Goal: Navigation & Orientation: Understand site structure

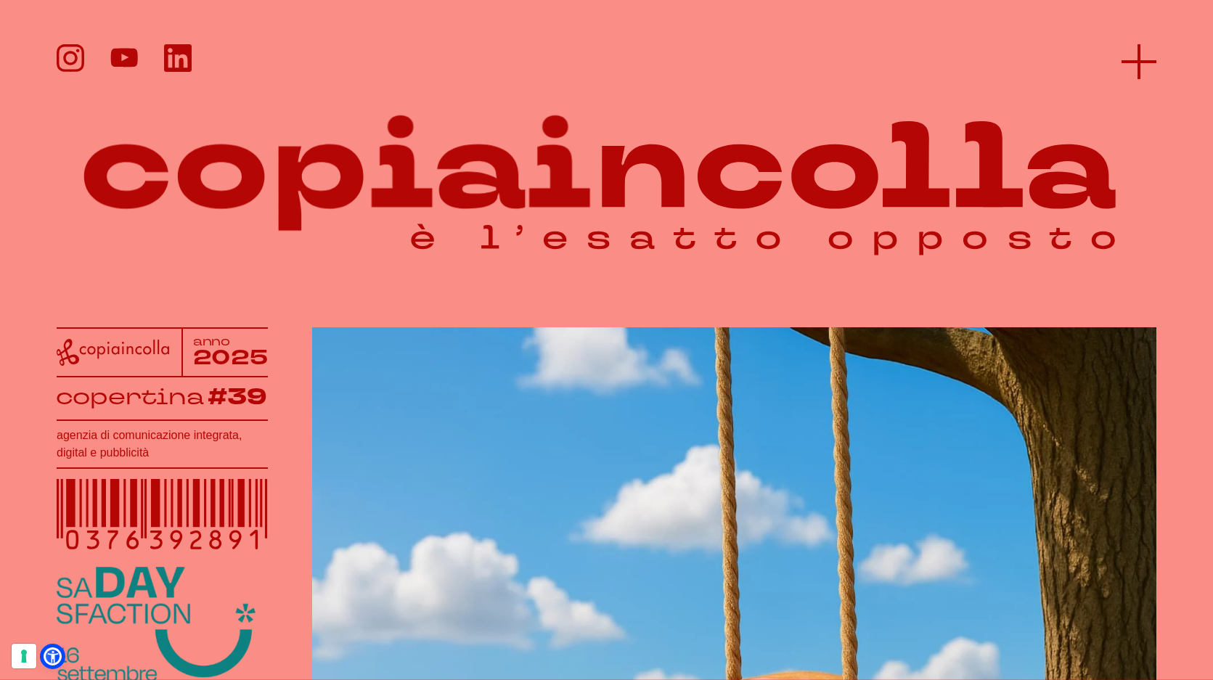
scroll to position [1, 0]
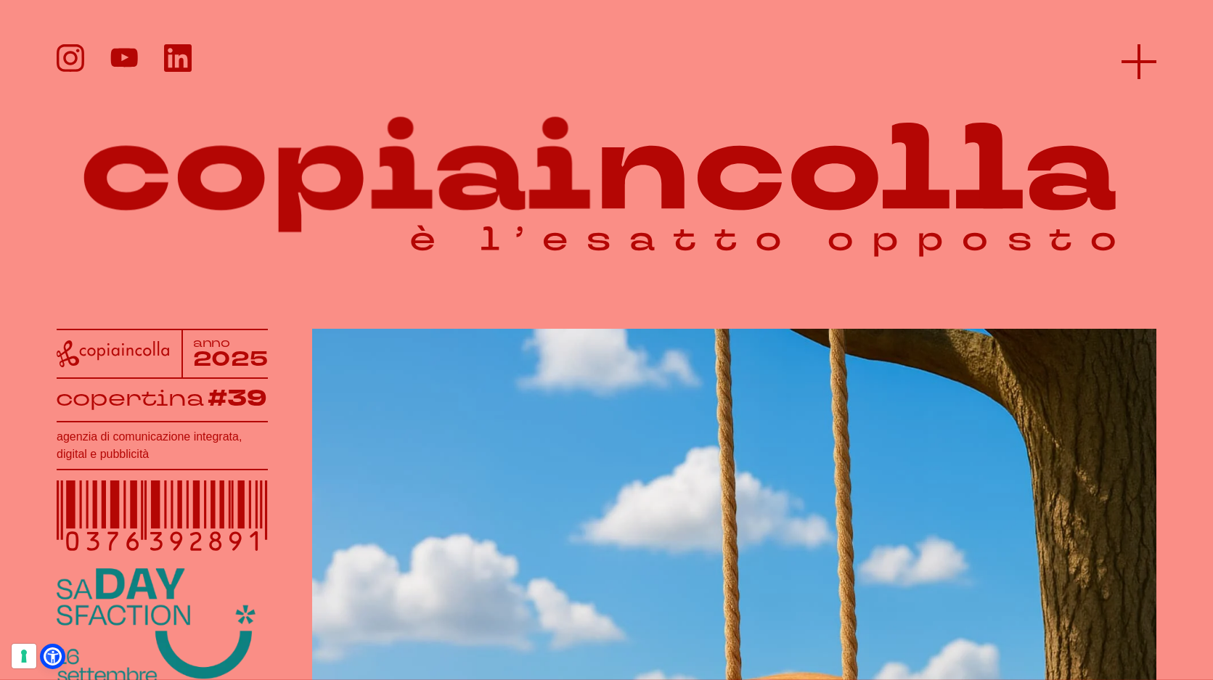
click at [1142, 68] on icon at bounding box center [1139, 61] width 35 height 35
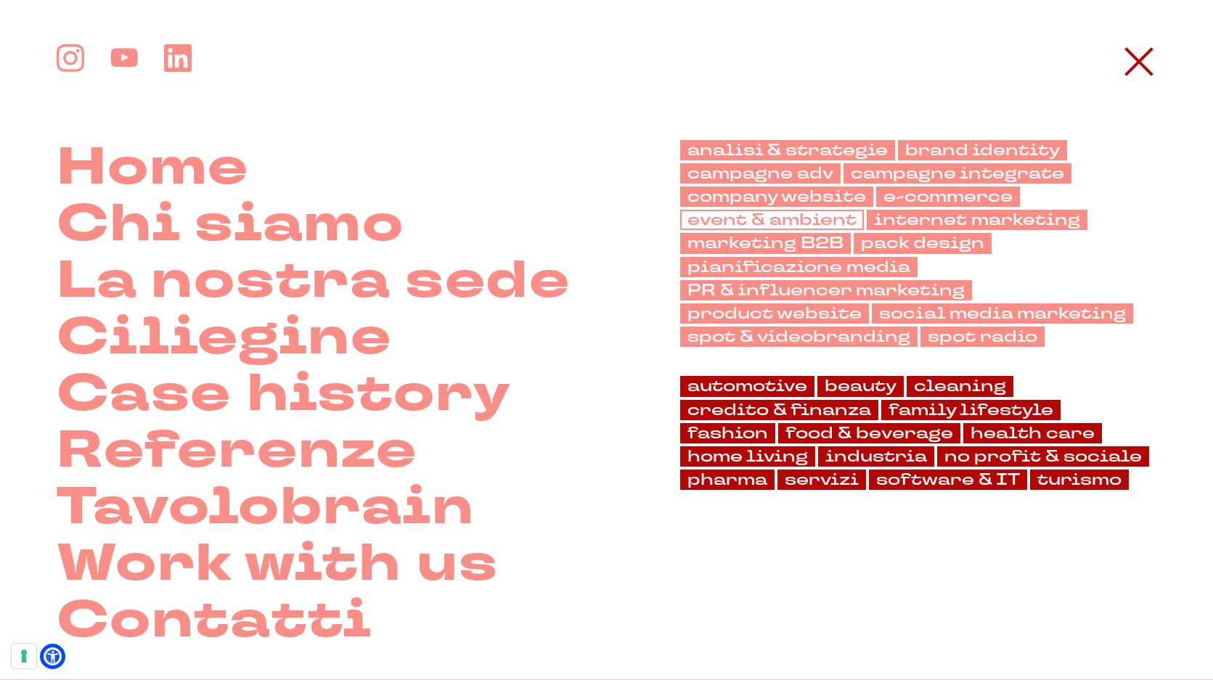
click at [731, 219] on link "event & ambient" at bounding box center [772, 220] width 184 height 20
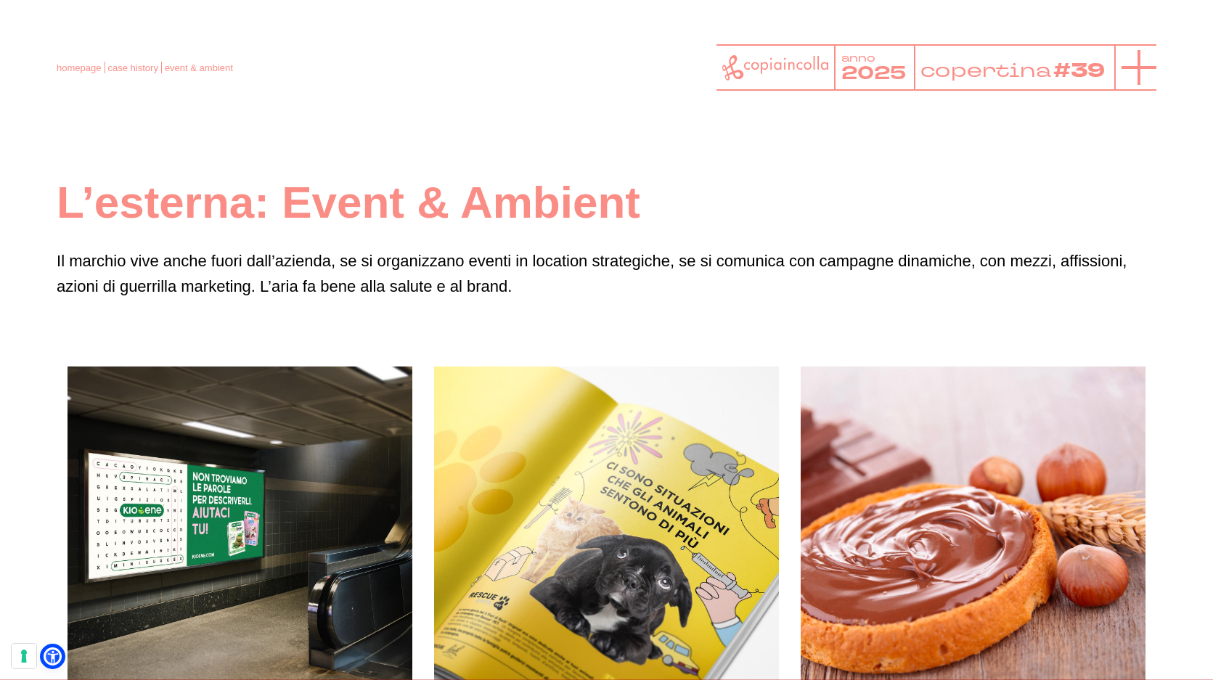
click at [1131, 76] on icon at bounding box center [1139, 67] width 35 height 35
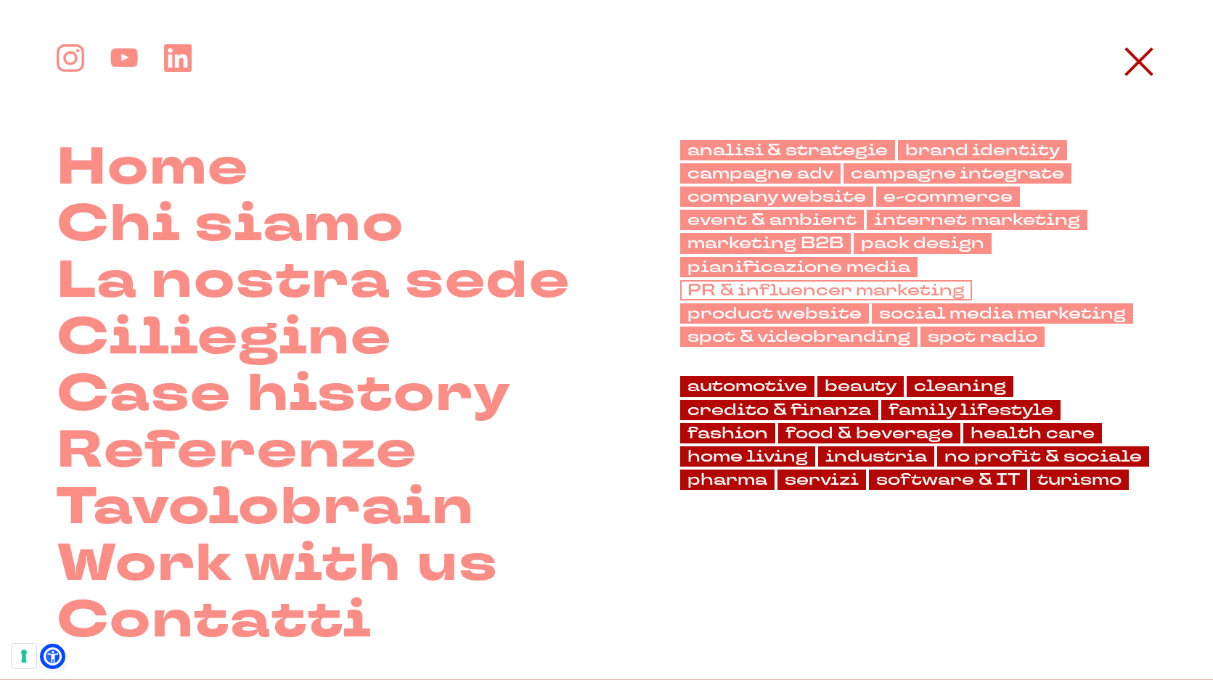
click at [811, 292] on link "PR & influencer marketing" at bounding box center [826, 290] width 292 height 20
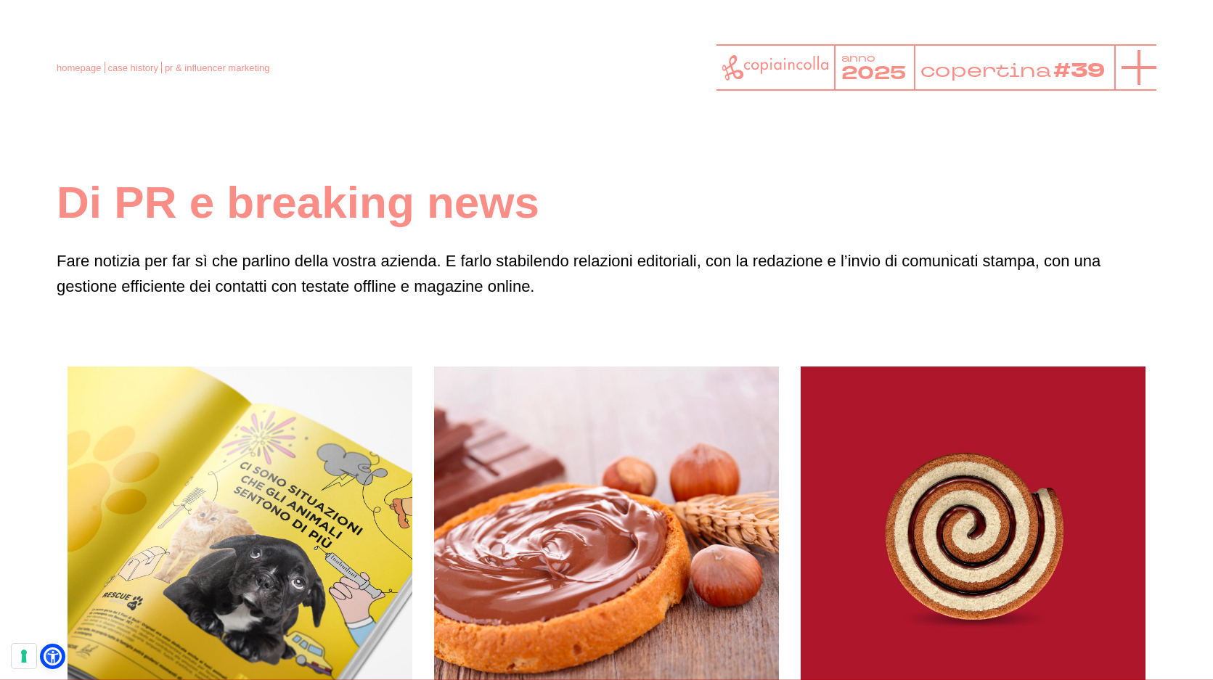
click at [1139, 61] on line at bounding box center [1139, 67] width 0 height 35
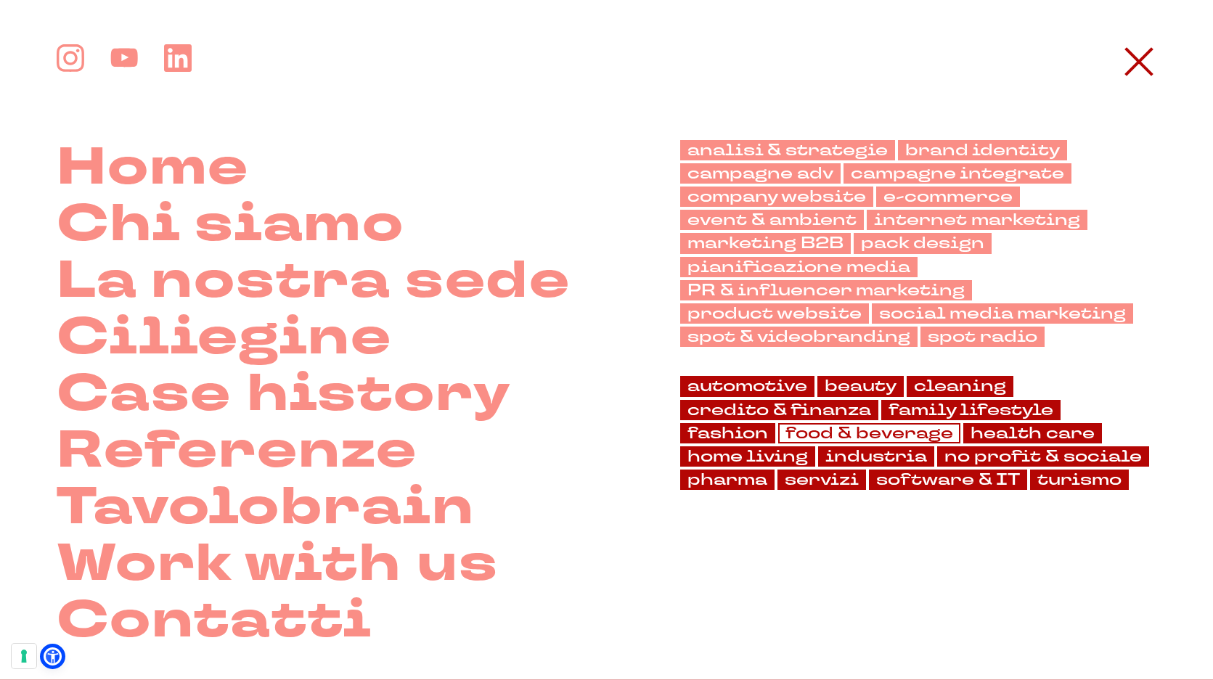
click at [778, 434] on link "food & beverage" at bounding box center [869, 433] width 182 height 20
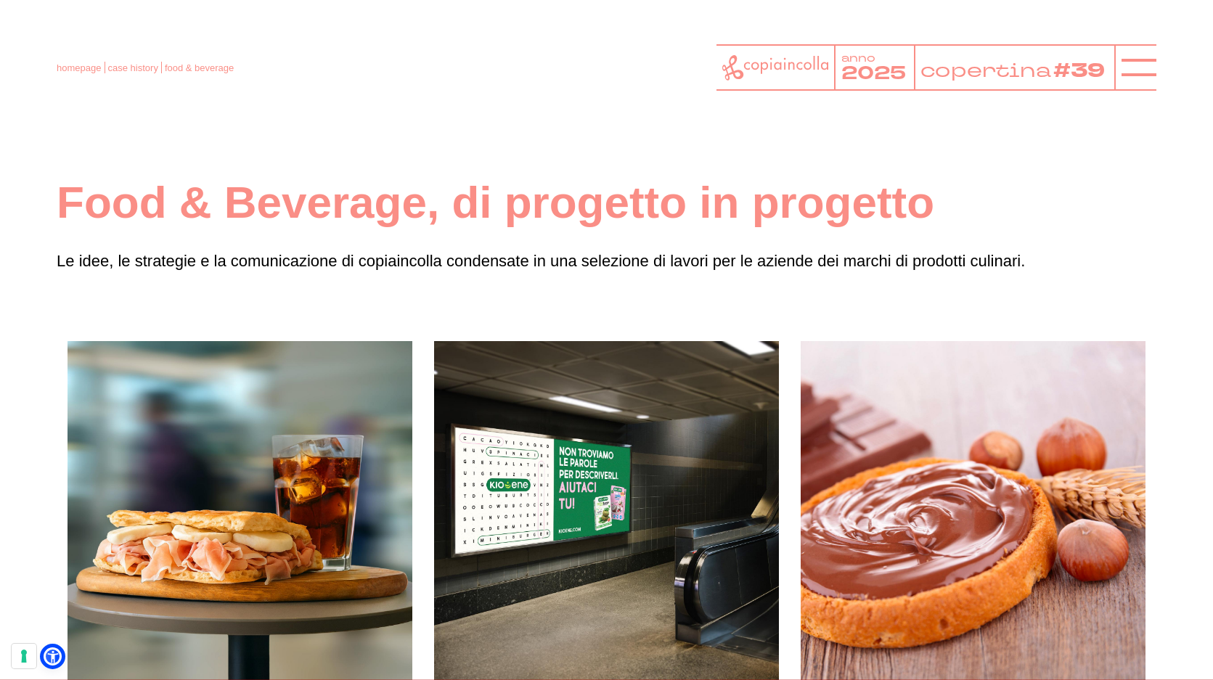
click at [1144, 92] on header "homepage case history food & beverage anno 2025 copertina #39" at bounding box center [606, 54] width 1213 height 108
click at [1142, 60] on icon at bounding box center [1139, 67] width 35 height 35
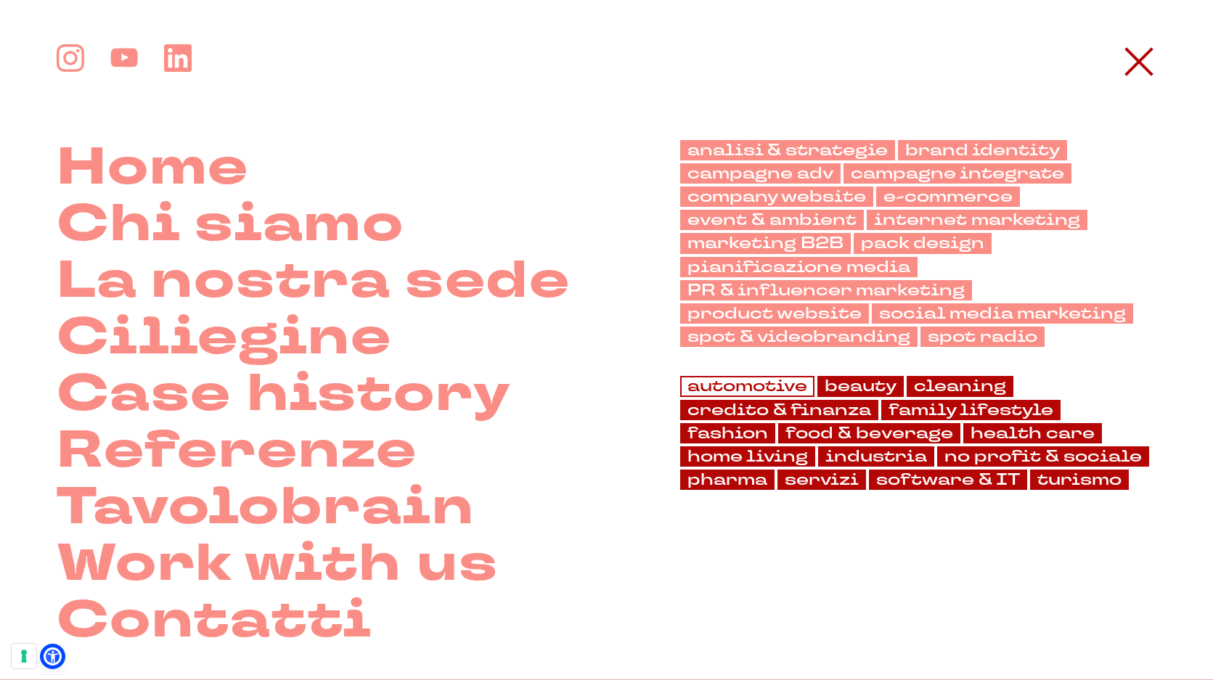
click at [780, 388] on link "automotive" at bounding box center [747, 386] width 134 height 20
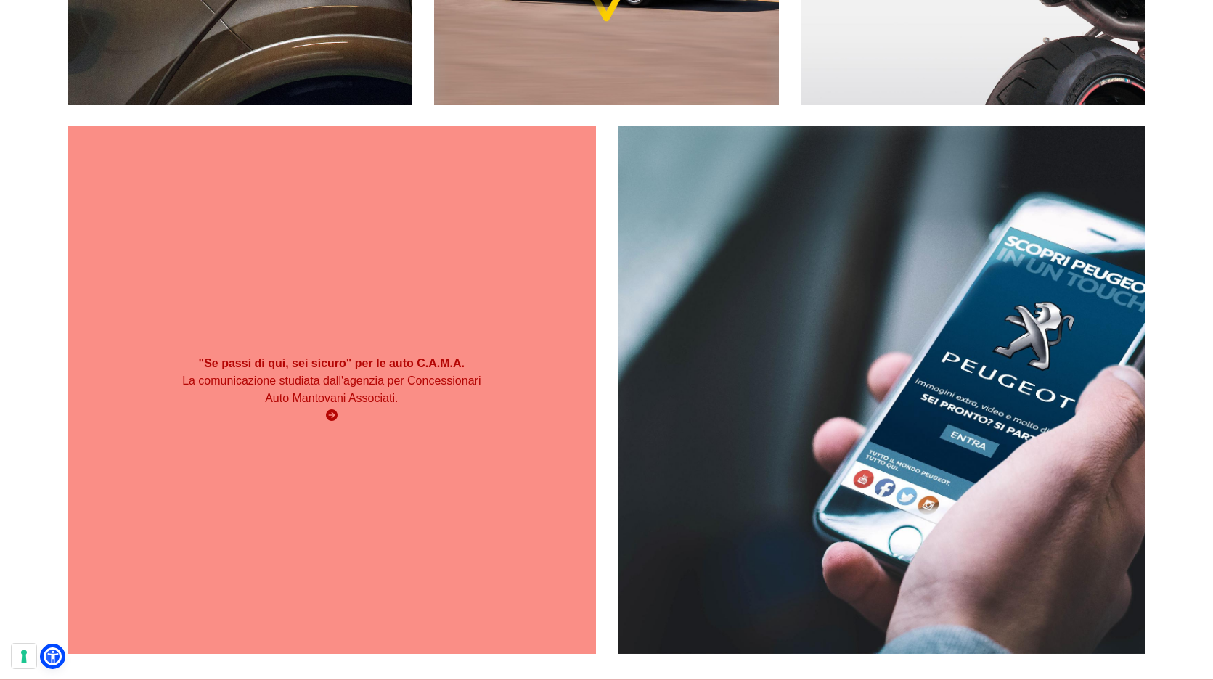
scroll to position [582, 0]
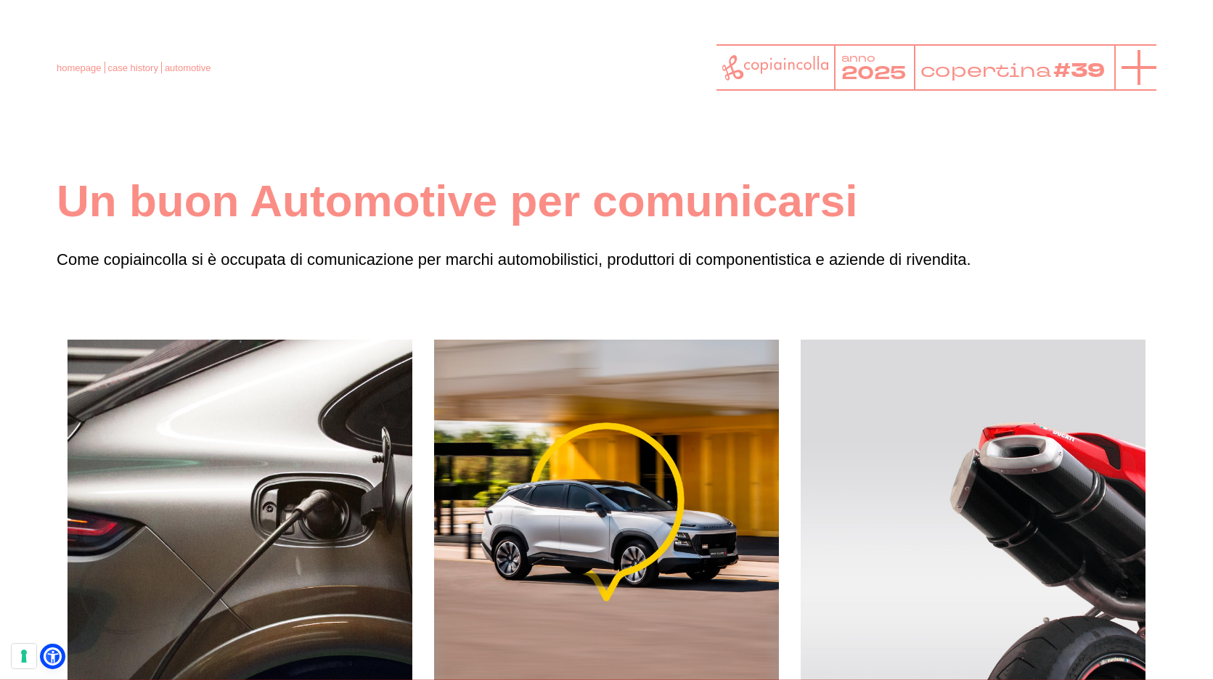
click at [1129, 62] on icon at bounding box center [1139, 67] width 35 height 35
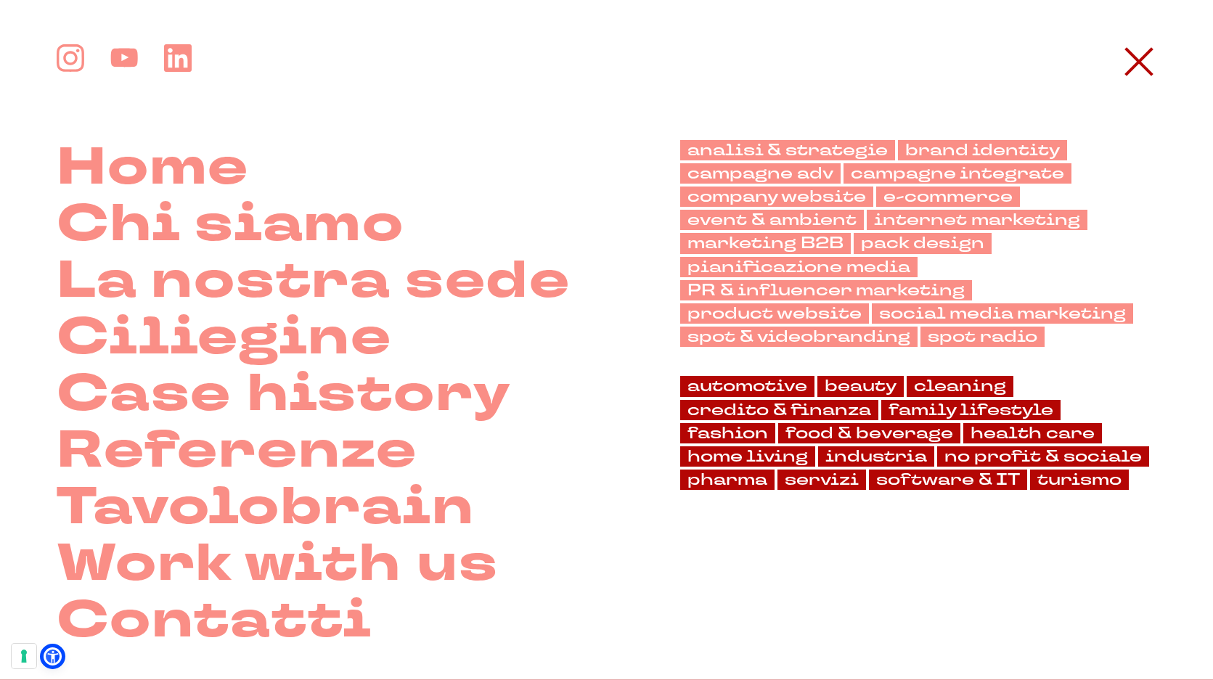
scroll to position [0, 0]
click at [778, 287] on link "PR & influencer marketing" at bounding box center [826, 290] width 292 height 20
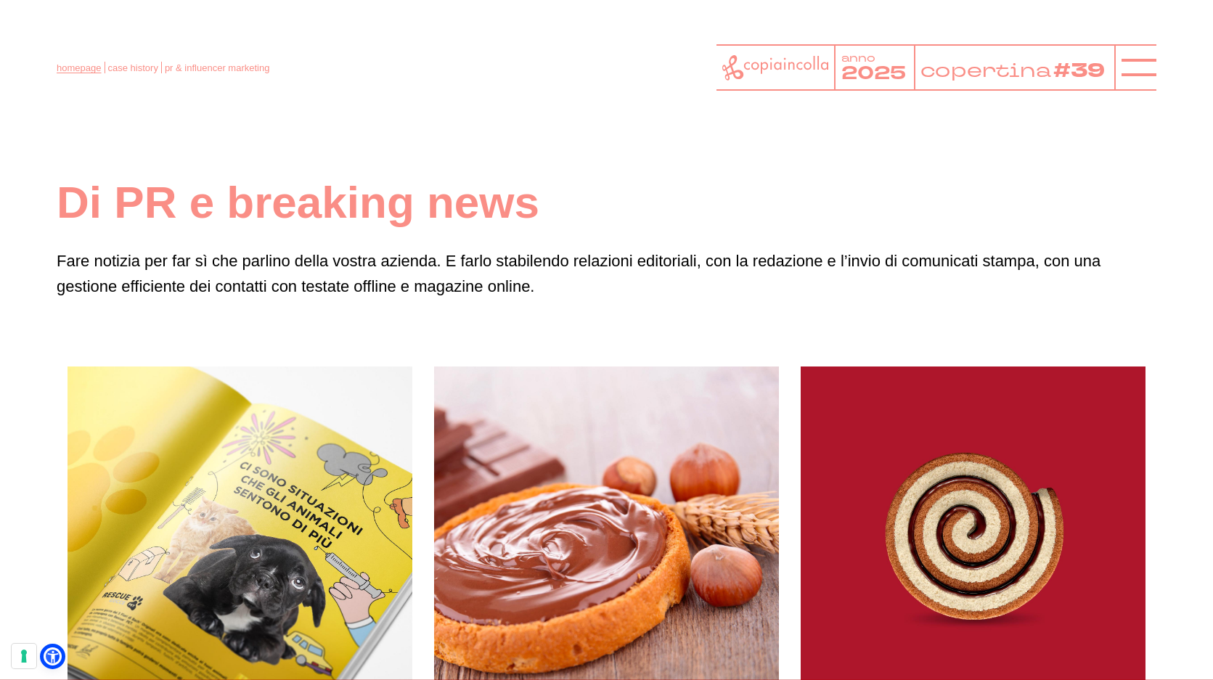
click at [83, 71] on link "homepage" at bounding box center [79, 67] width 44 height 11
